Goal: Task Accomplishment & Management: Manage account settings

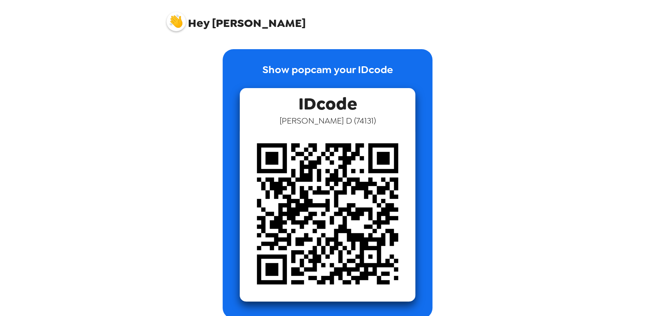
drag, startPoint x: 193, startPoint y: 22, endPoint x: 187, endPoint y: 21, distance: 6.9
click at [193, 22] on span "Hey" at bounding box center [198, 22] width 21 height 15
click at [183, 21] on img at bounding box center [175, 21] width 19 height 19
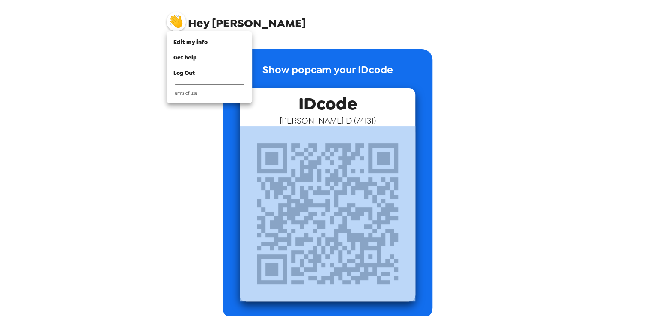
click at [183, 21] on div at bounding box center [327, 158] width 655 height 316
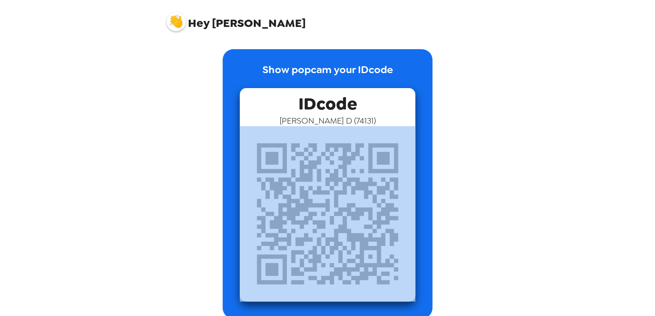
click at [182, 20] on img at bounding box center [175, 21] width 19 height 19
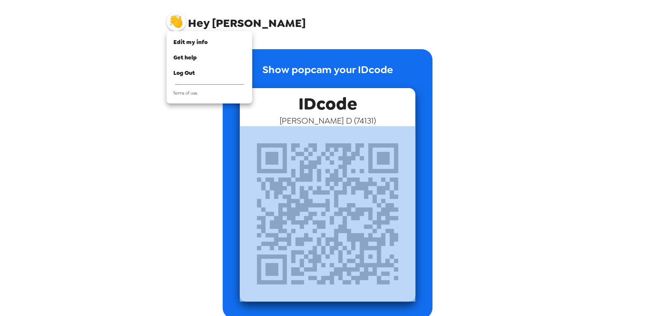
click at [130, 53] on div at bounding box center [327, 158] width 655 height 316
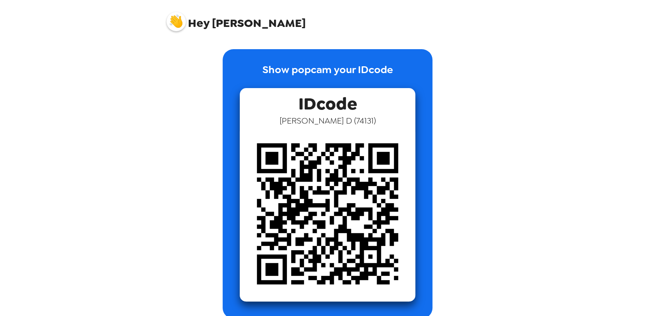
click at [215, 20] on span "Hey [PERSON_NAME]" at bounding box center [235, 18] width 139 height 21
click at [180, 21] on img at bounding box center [175, 21] width 19 height 19
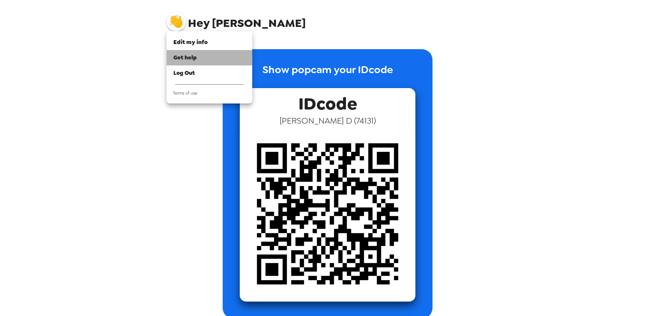
click at [189, 55] on span "Get help" at bounding box center [185, 57] width 24 height 7
click at [188, 42] on span "Edit my info" at bounding box center [190, 42] width 34 height 7
